Goal: Information Seeking & Learning: Learn about a topic

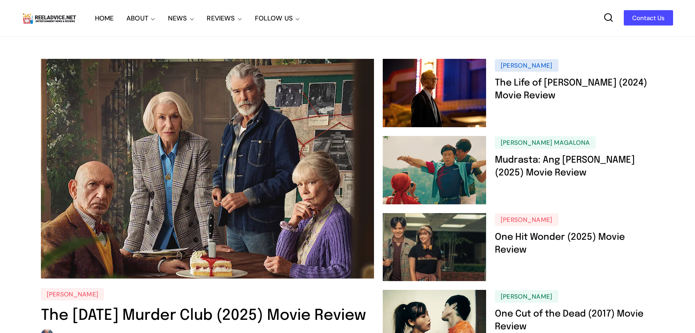
click at [613, 20] on icon at bounding box center [608, 17] width 10 height 10
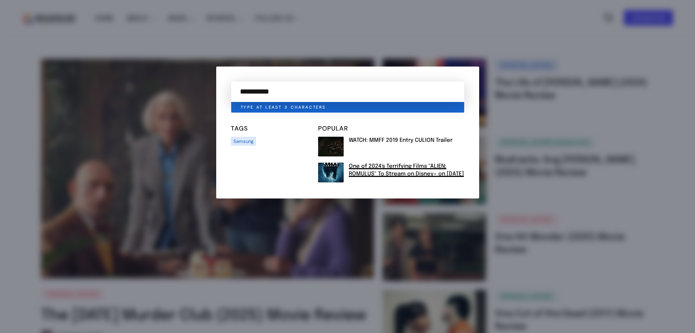
type input "**********"
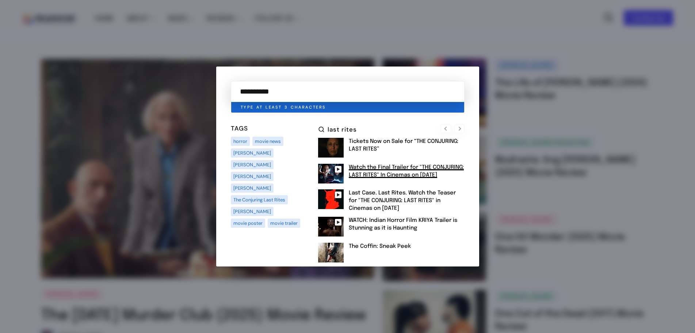
click at [363, 172] on link "Watch the Final Trailer for "THE CONJURING: LAST RITES" In Cinemas on September…" at bounding box center [406, 171] width 115 height 14
click at [376, 144] on link "Tickets Now on Sale for “THE CONJURING: LAST RITES”" at bounding box center [404, 145] width 110 height 14
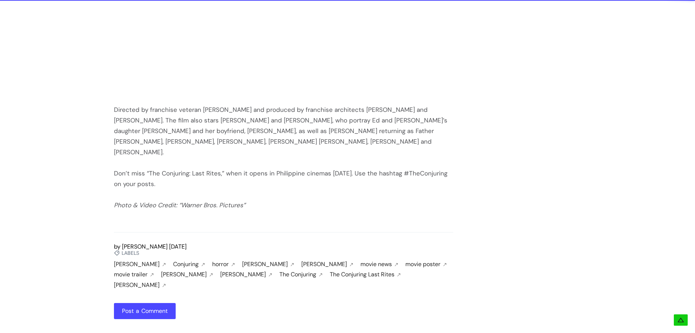
scroll to position [876, 0]
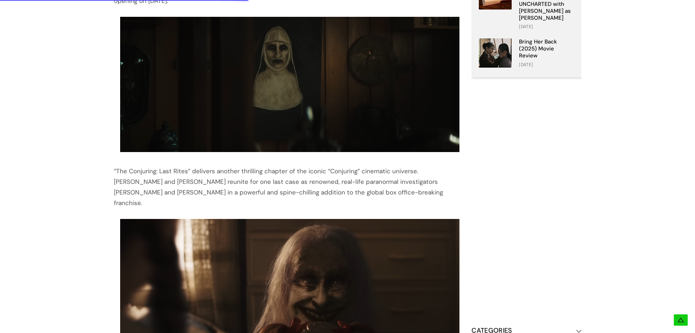
scroll to position [459, 0]
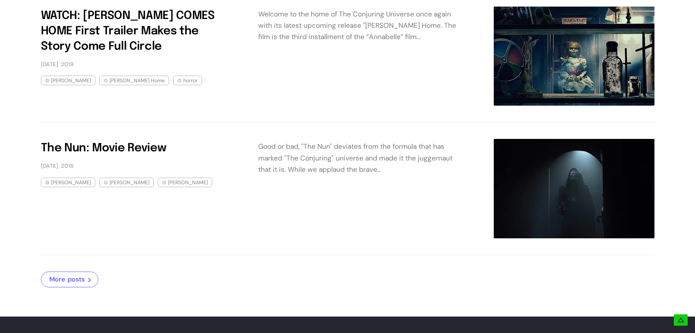
scroll to position [1570, 0]
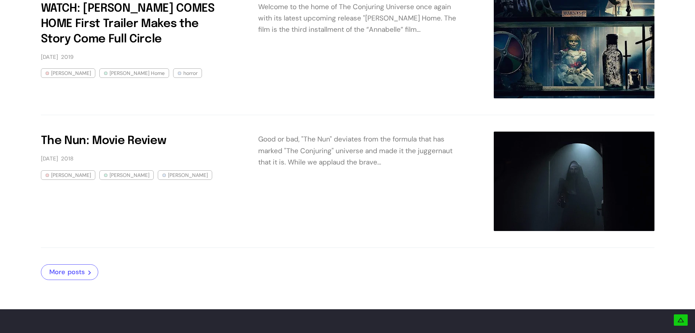
click at [66, 268] on link "More posts" at bounding box center [69, 272] width 57 height 16
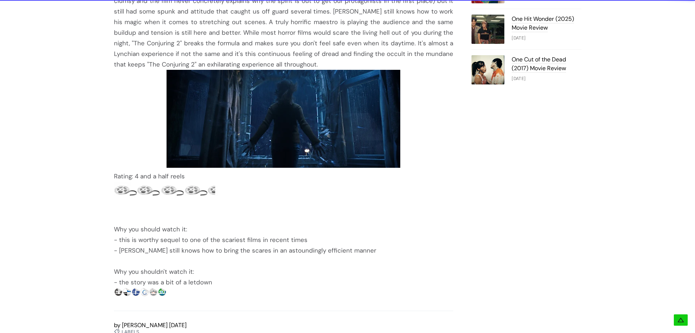
scroll to position [657, 0]
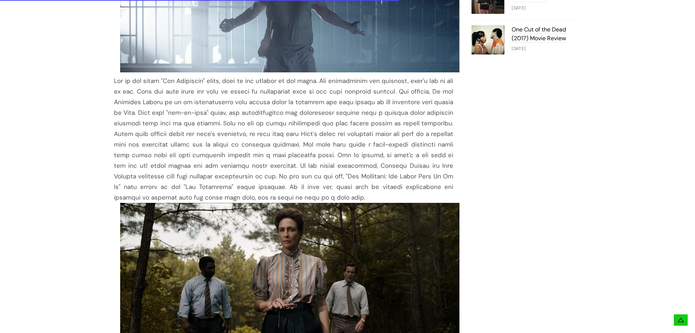
scroll to position [694, 0]
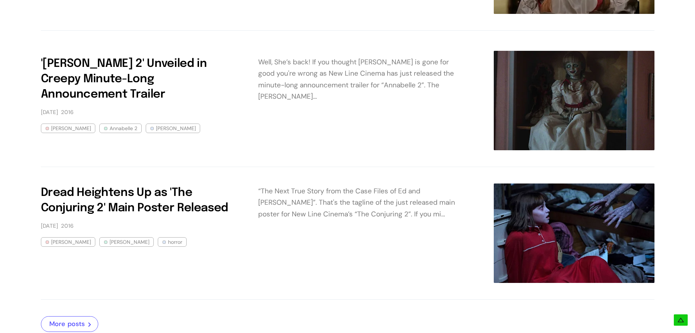
scroll to position [913, 0]
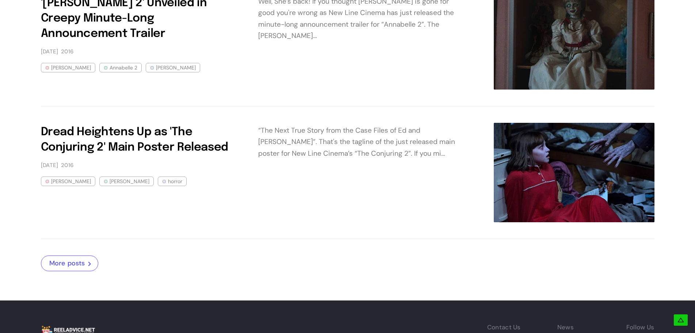
click at [84, 270] on link "More posts" at bounding box center [69, 263] width 57 height 16
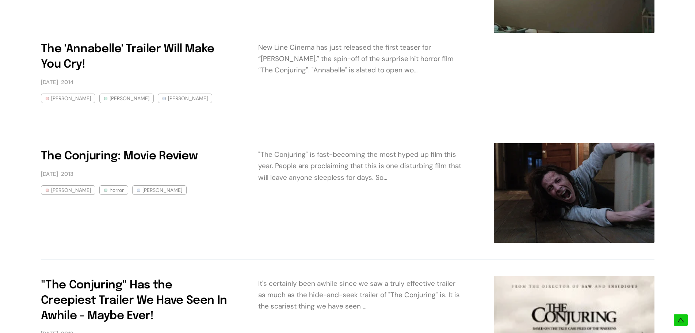
scroll to position [438, 0]
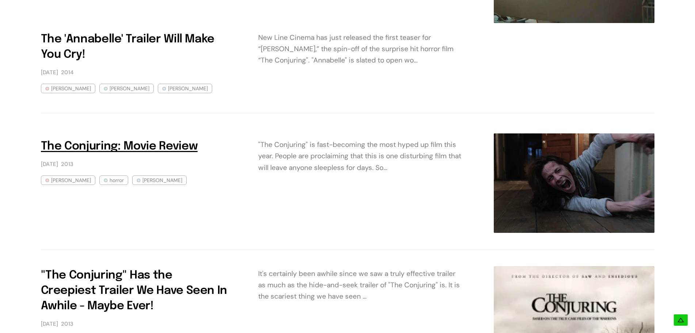
click at [56, 150] on link "The Conjuring: Movie Review" at bounding box center [119, 146] width 157 height 11
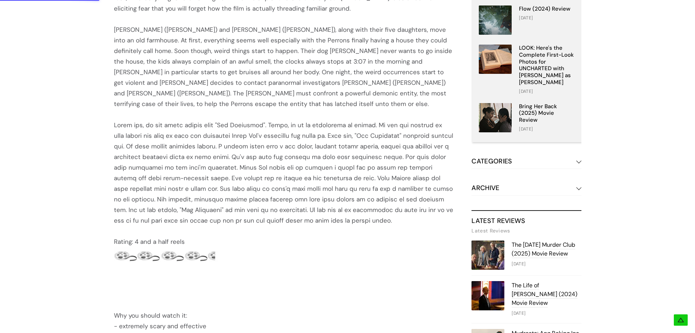
scroll to position [292, 0]
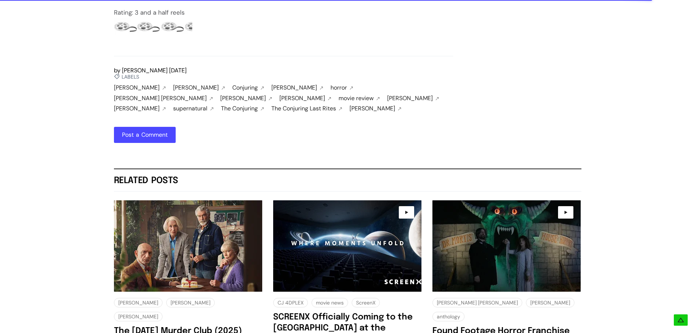
scroll to position [1132, 0]
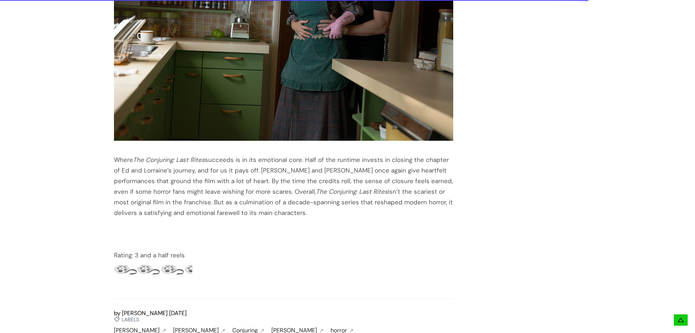
drag, startPoint x: 326, startPoint y: 200, endPoint x: 97, endPoint y: 149, distance: 234.5
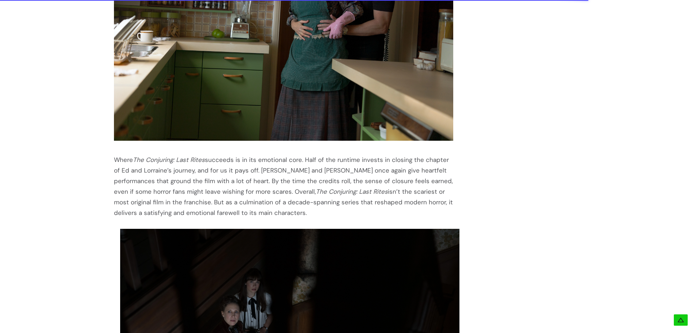
drag, startPoint x: 203, startPoint y: 165, endPoint x: 169, endPoint y: 183, distance: 38.4
click at [169, 183] on div "Where The Conjuring: Last Rites succeeds is in its emotional core. Half of the …" at bounding box center [284, 186] width 340 height 64
click at [314, 195] on div "Where The Conjuring: Last Rites succeeds is in its emotional core. Half of the …" at bounding box center [284, 186] width 340 height 64
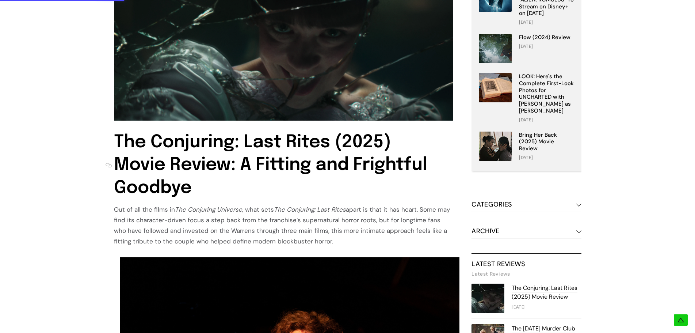
scroll to position [225, 0]
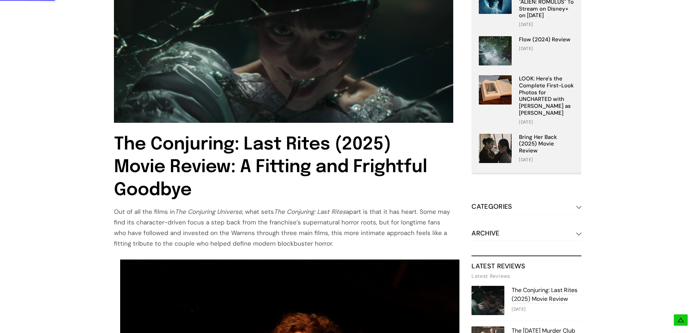
drag, startPoint x: 313, startPoint y: 199, endPoint x: 110, endPoint y: 213, distance: 203.4
copy div "Lor ip dol sit ametc ad Eli Seddoeius Temporin , utla etdo Mag Aliquaeni: Admi …"
